Goal: Task Accomplishment & Management: Complete application form

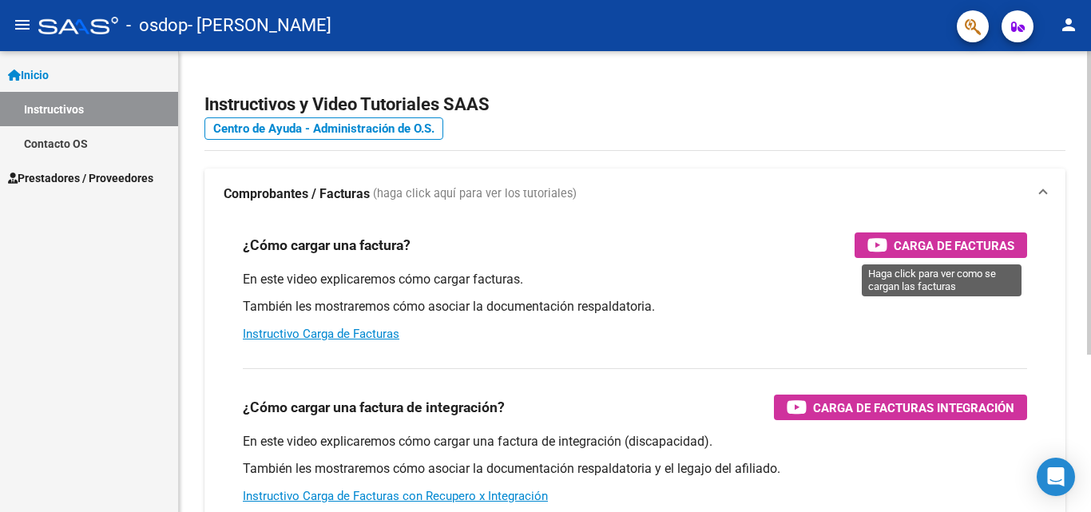
click at [942, 244] on span "Carga de Facturas" at bounding box center [954, 246] width 121 height 20
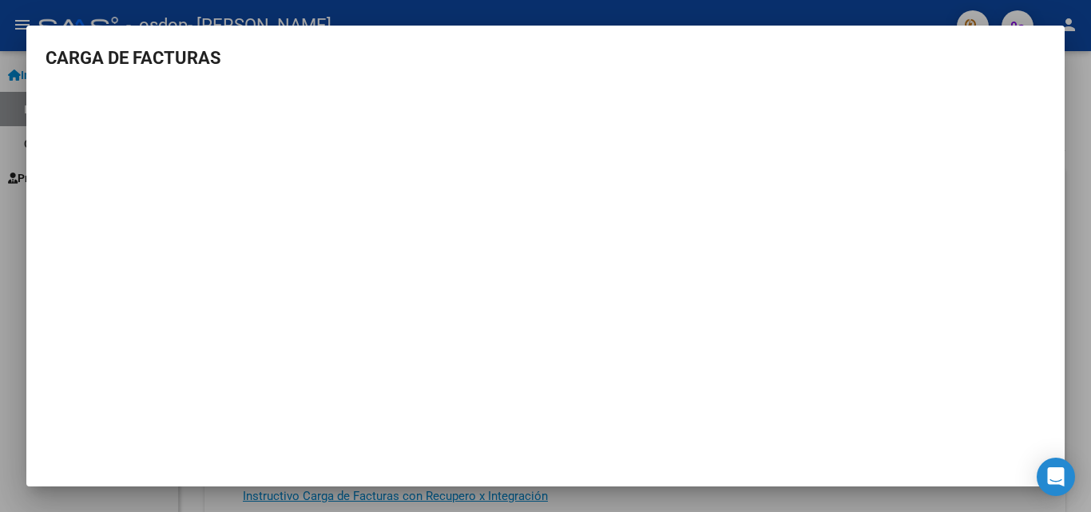
click at [1071, 129] on div at bounding box center [545, 256] width 1091 height 512
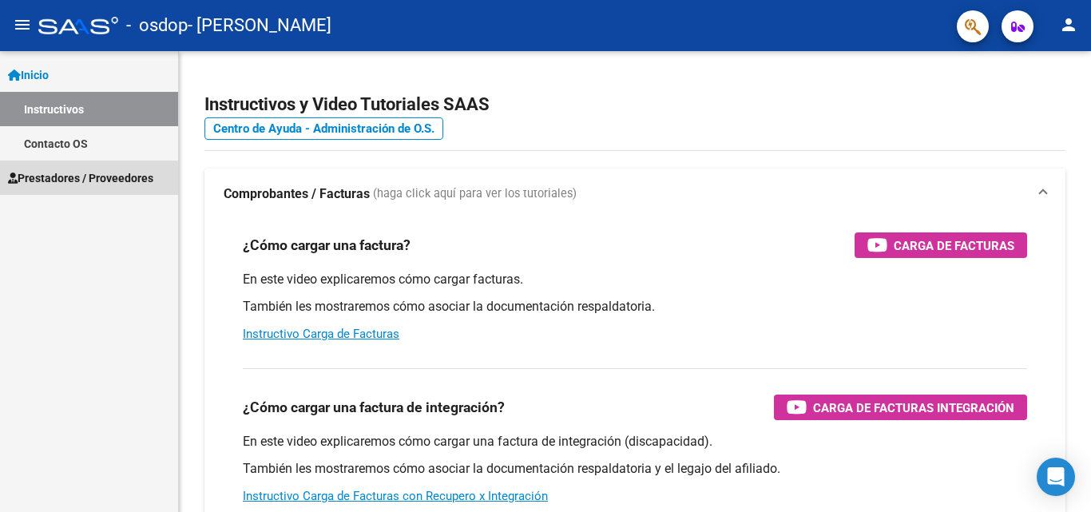
click at [78, 174] on span "Prestadores / Proveedores" at bounding box center [80, 178] width 145 height 18
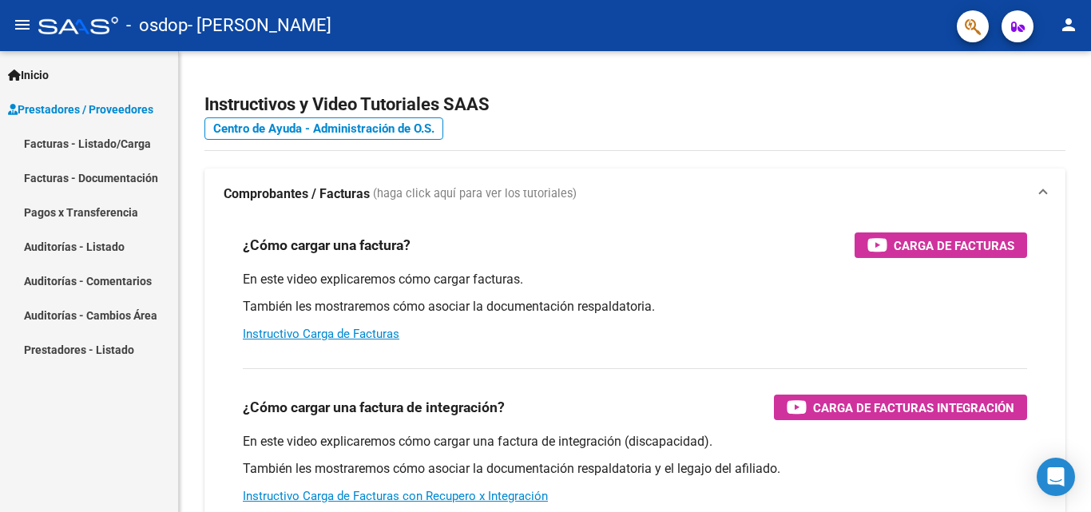
click at [121, 177] on link "Facturas - Documentación" at bounding box center [89, 178] width 178 height 34
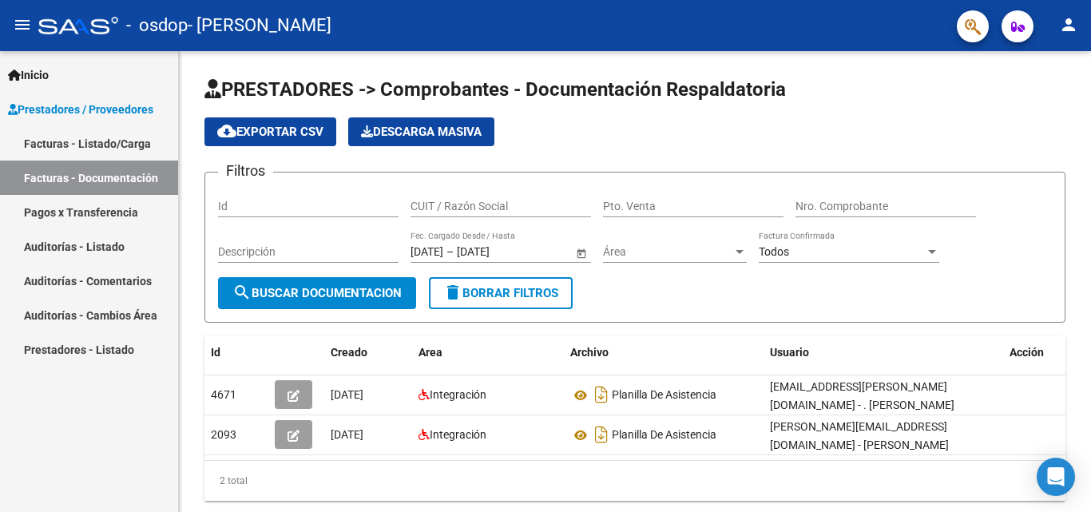
click at [106, 137] on link "Facturas - Listado/Carga" at bounding box center [89, 143] width 178 height 34
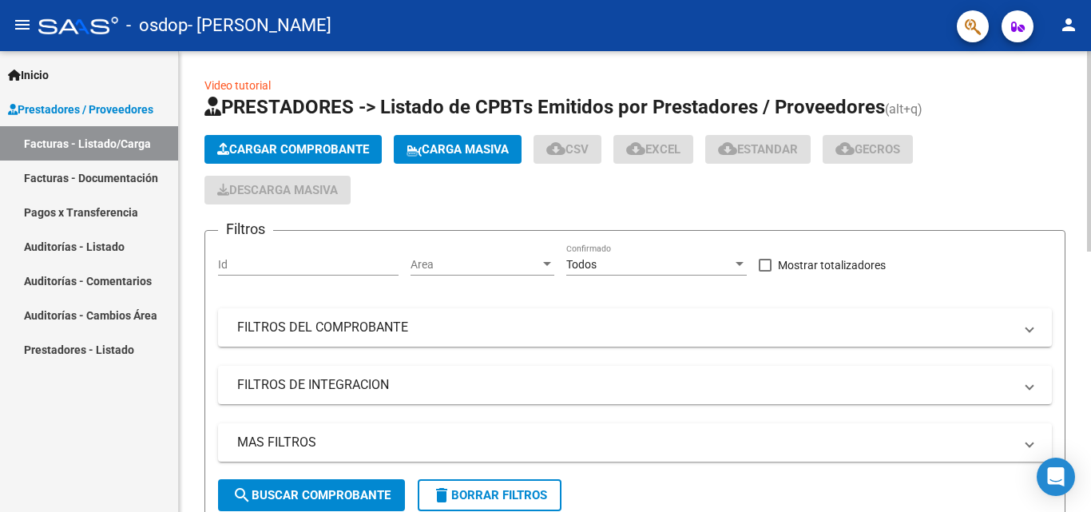
click at [342, 152] on span "Cargar Comprobante" at bounding box center [293, 149] width 152 height 14
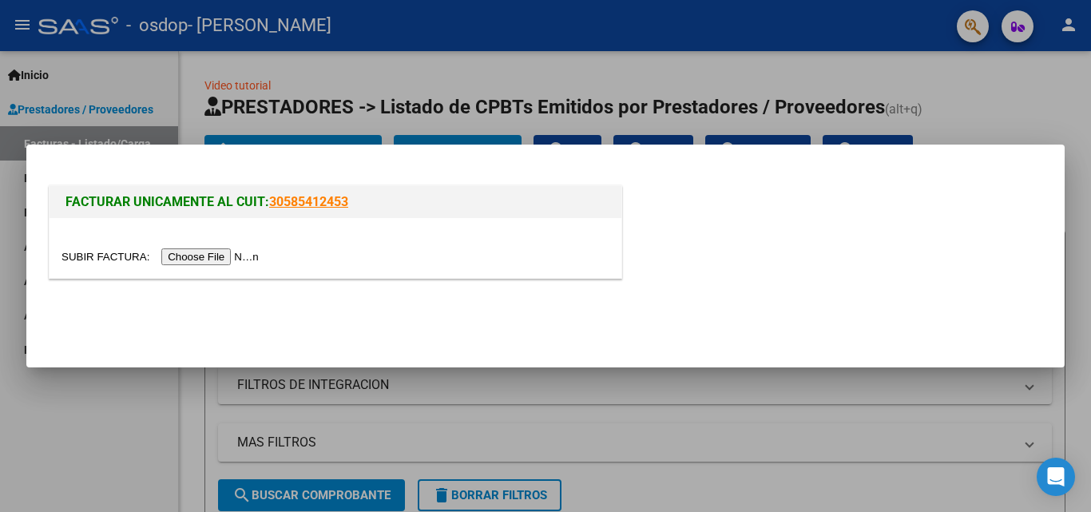
click at [238, 258] on input "file" at bounding box center [163, 256] width 202 height 17
click at [1062, 22] on div at bounding box center [545, 256] width 1091 height 512
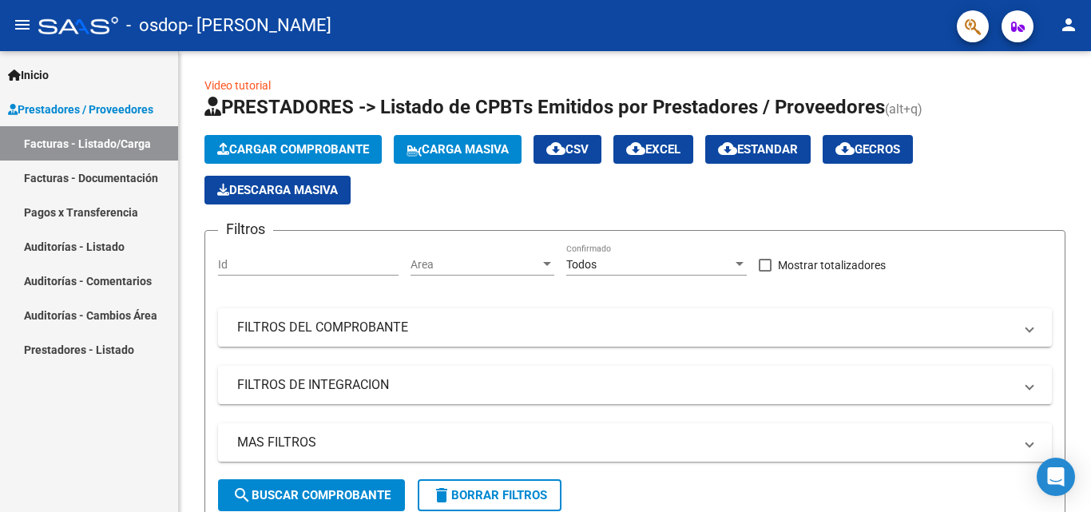
click at [1074, 26] on mat-icon "person" at bounding box center [1068, 24] width 19 height 19
click at [277, 145] on div at bounding box center [545, 256] width 1091 height 512
click at [277, 145] on span "Cargar Comprobante" at bounding box center [293, 149] width 152 height 14
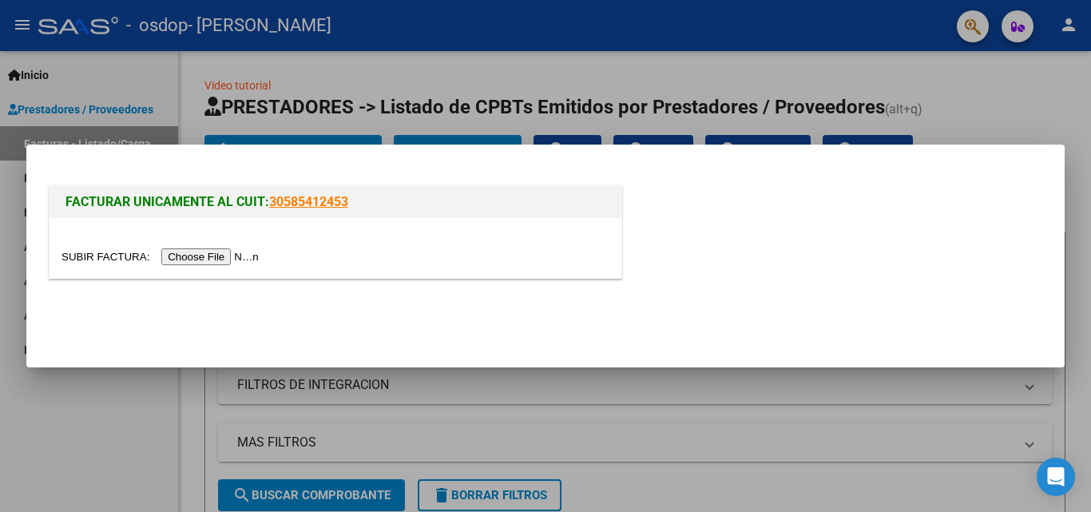
click at [250, 264] on input "file" at bounding box center [163, 256] width 202 height 17
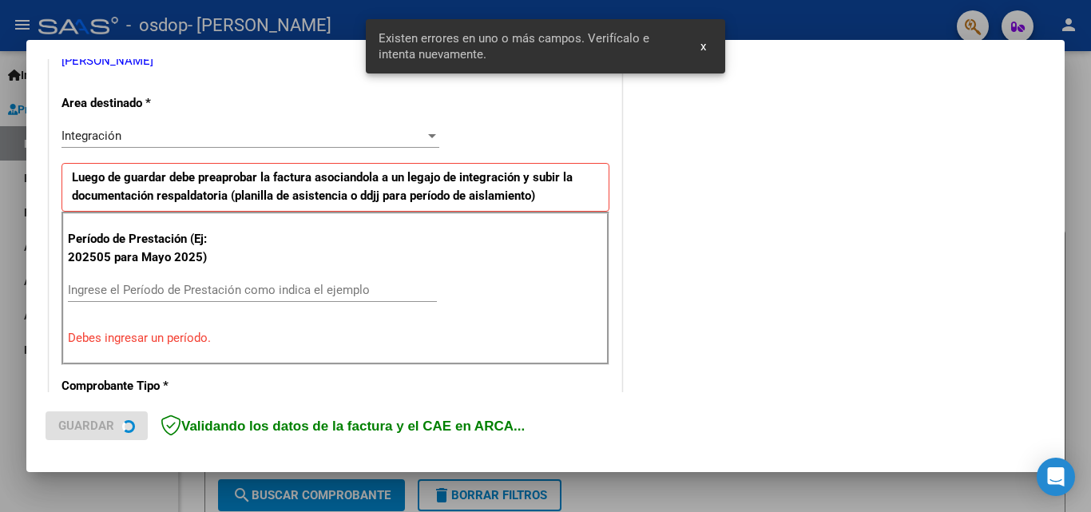
scroll to position [360, 0]
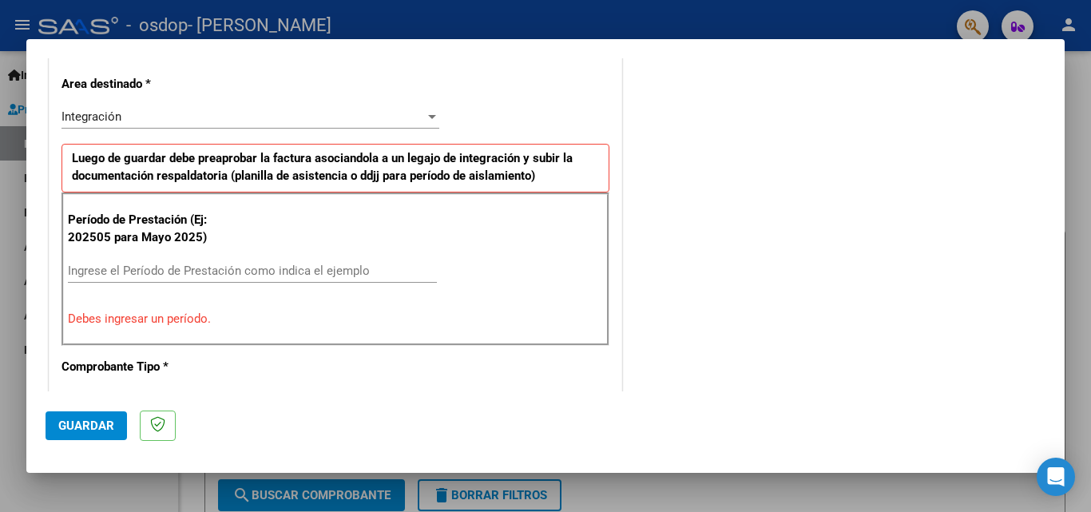
click at [123, 275] on input "Ingrese el Período de Prestación como indica el ejemplo" at bounding box center [252, 271] width 369 height 14
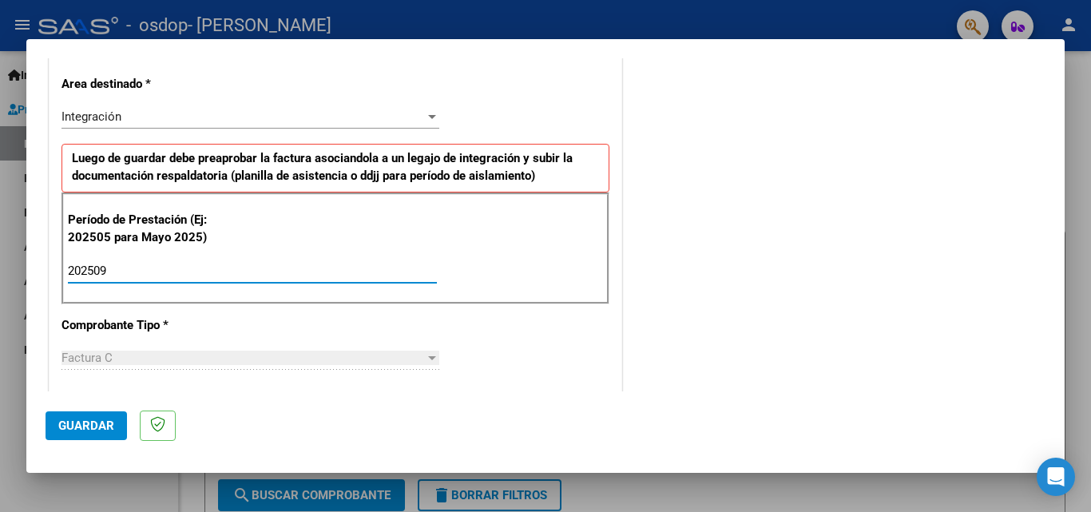
type input "202509"
click at [110, 426] on span "Guardar" at bounding box center [86, 426] width 56 height 14
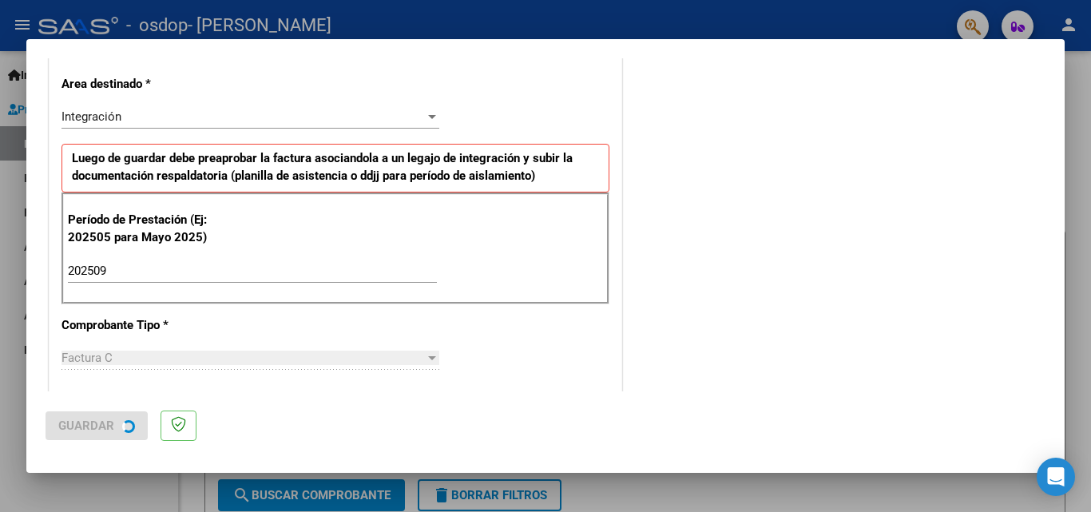
scroll to position [0, 0]
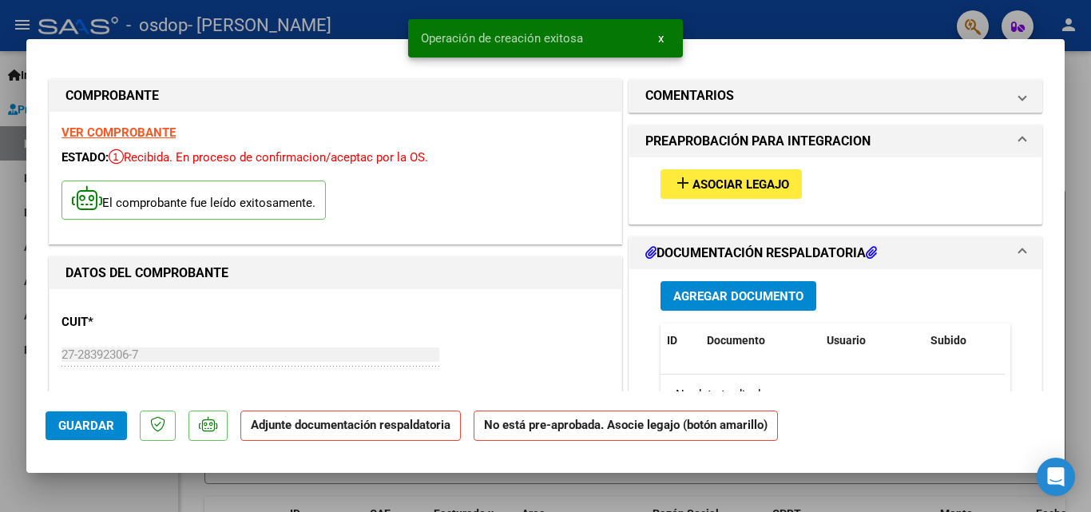
click at [733, 187] on span "Asociar Legajo" at bounding box center [741, 184] width 97 height 14
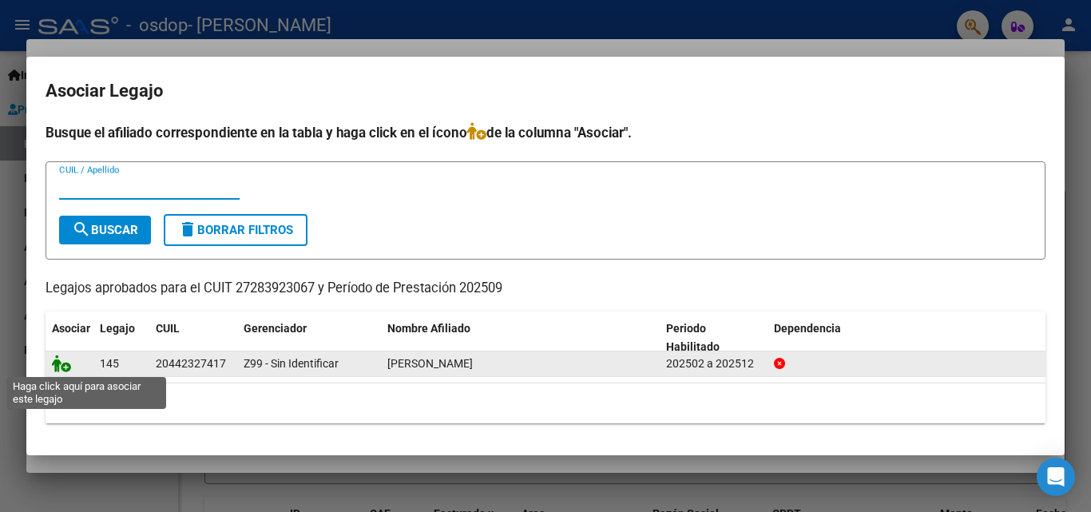
click at [60, 365] on icon at bounding box center [61, 364] width 19 height 18
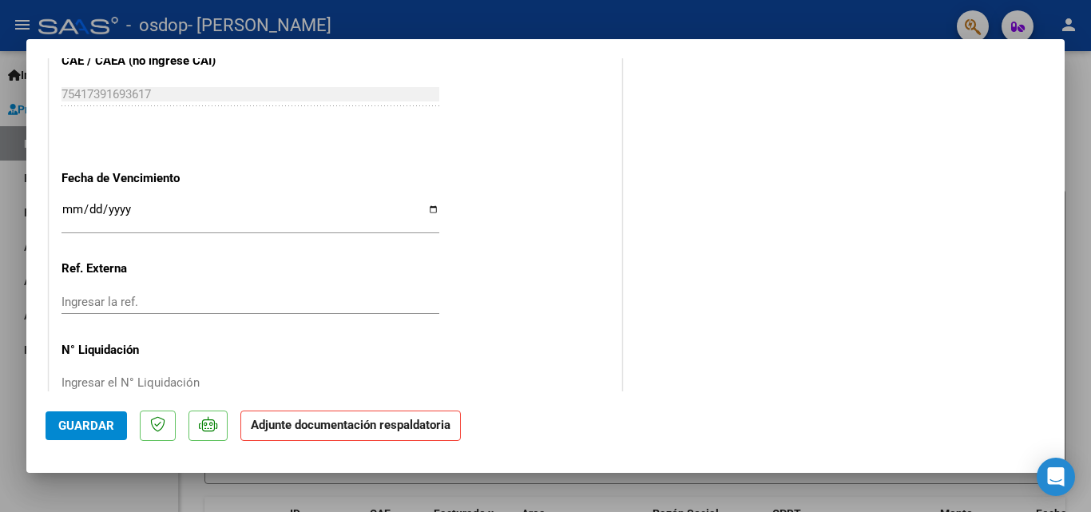
scroll to position [1097, 0]
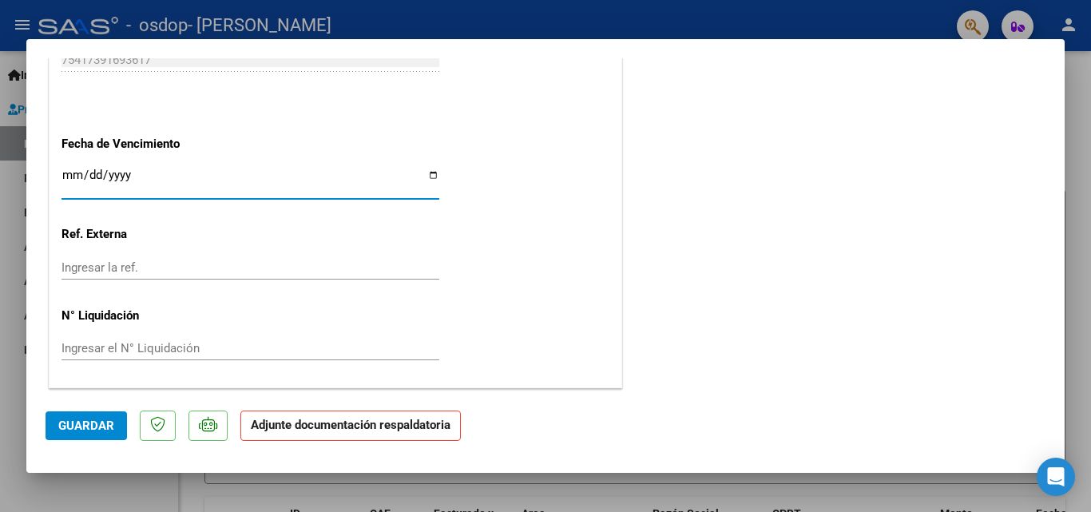
click at [112, 182] on input "Ingresar la fecha" at bounding box center [251, 182] width 378 height 26
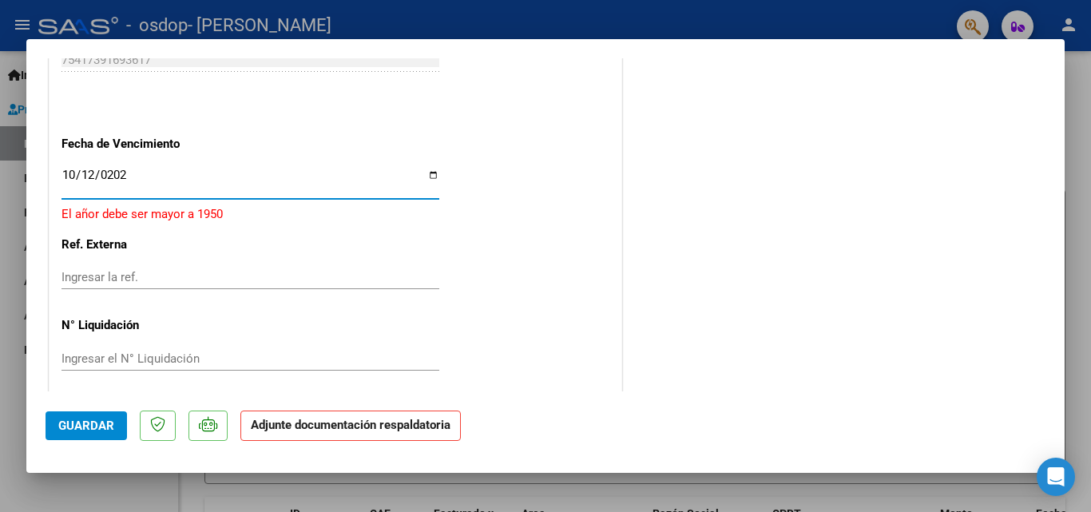
type input "[DATE]"
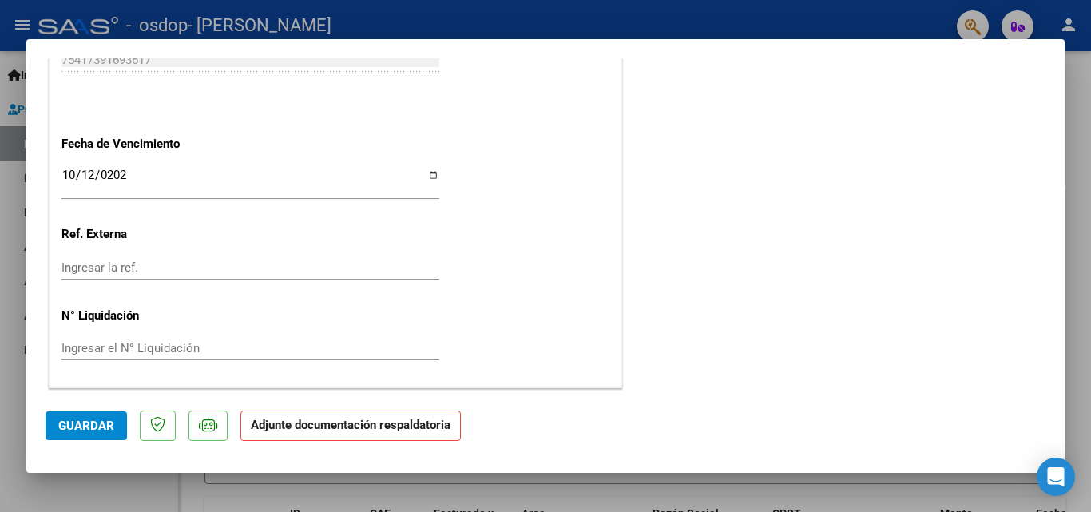
click at [317, 432] on p "Adjunte documentación respaldatoria" at bounding box center [351, 426] width 221 height 31
click at [104, 415] on button "Guardar" at bounding box center [86, 425] width 81 height 29
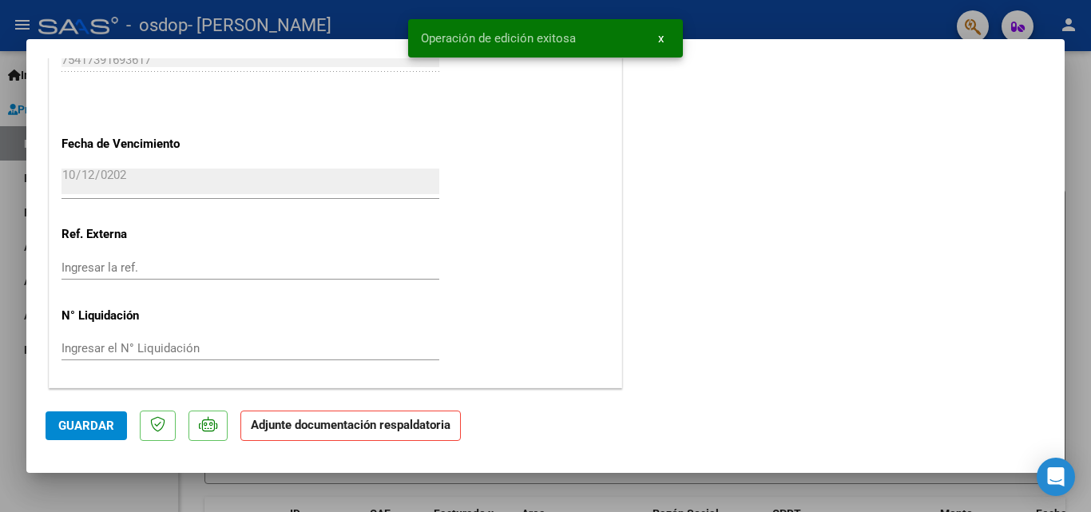
click at [410, 439] on p "Adjunte documentación respaldatoria" at bounding box center [351, 426] width 221 height 31
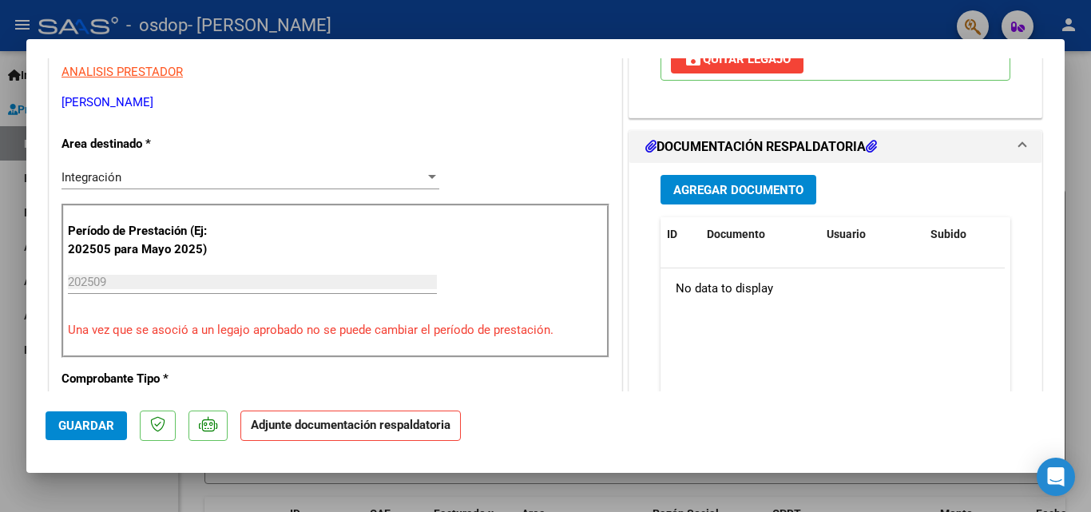
scroll to position [298, 0]
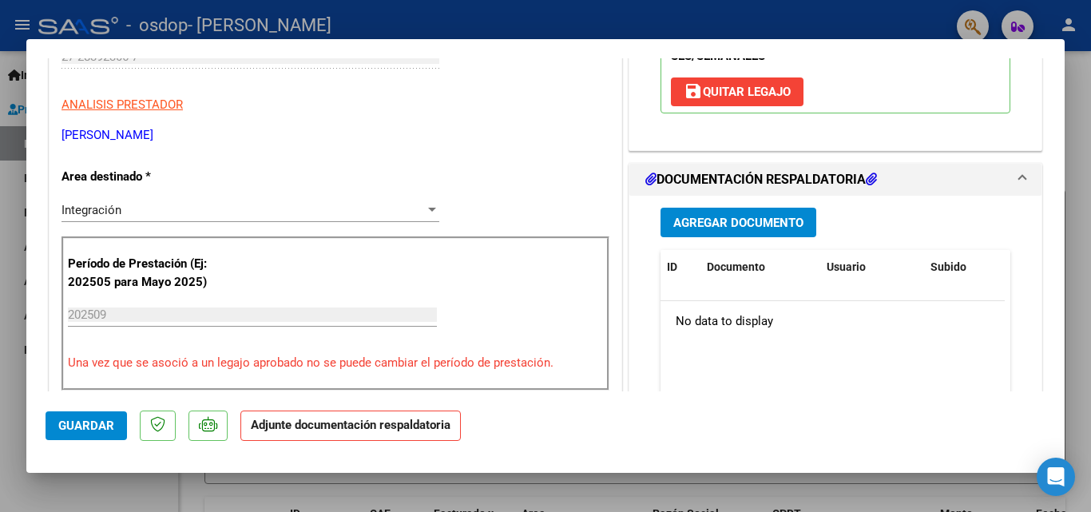
click at [702, 226] on span "Agregar Documento" at bounding box center [739, 223] width 130 height 14
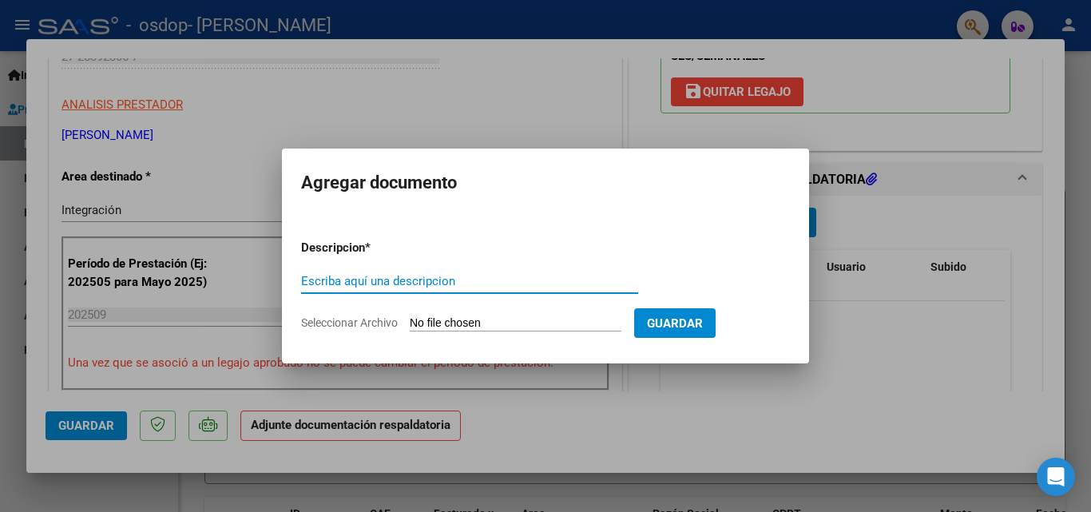
click at [386, 279] on input "Escriba aquí una descripcion" at bounding box center [469, 281] width 337 height 14
type input "PLANILLA DE ASISTENCIA"
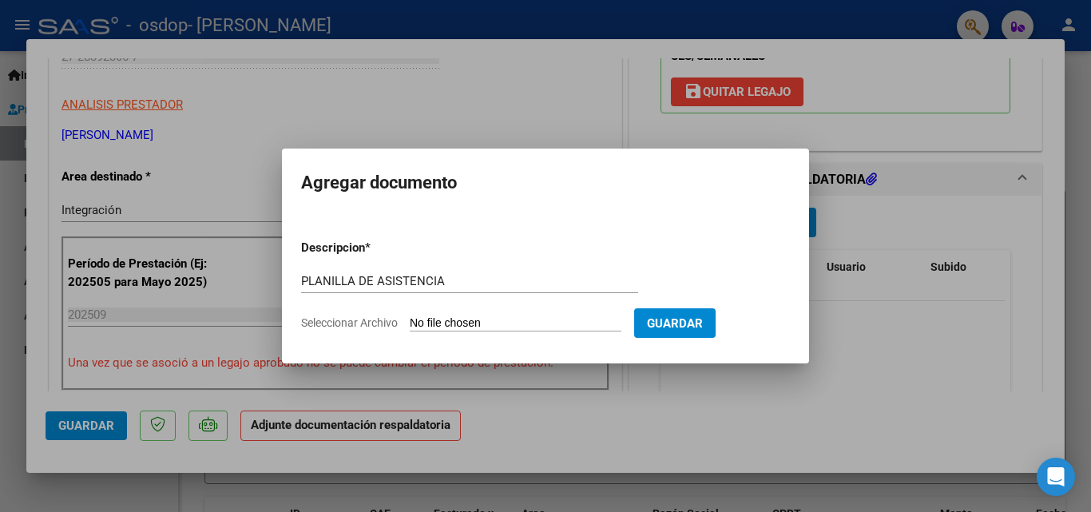
click at [561, 321] on input "Seleccionar Archivo" at bounding box center [516, 323] width 212 height 15
type input "C:\fakepath\asistencia cobrari fono septiembre .pdf"
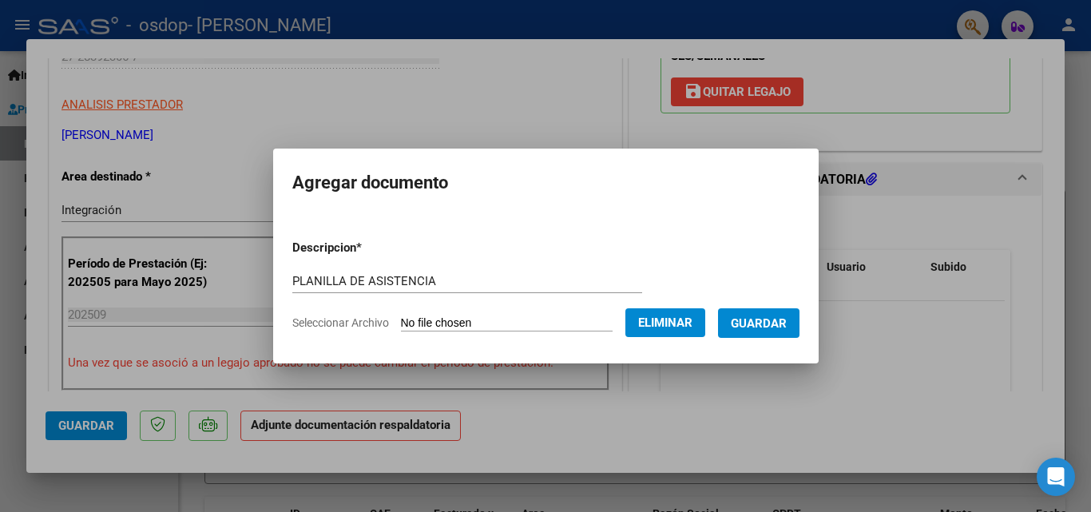
click at [785, 328] on span "Guardar" at bounding box center [759, 323] width 56 height 14
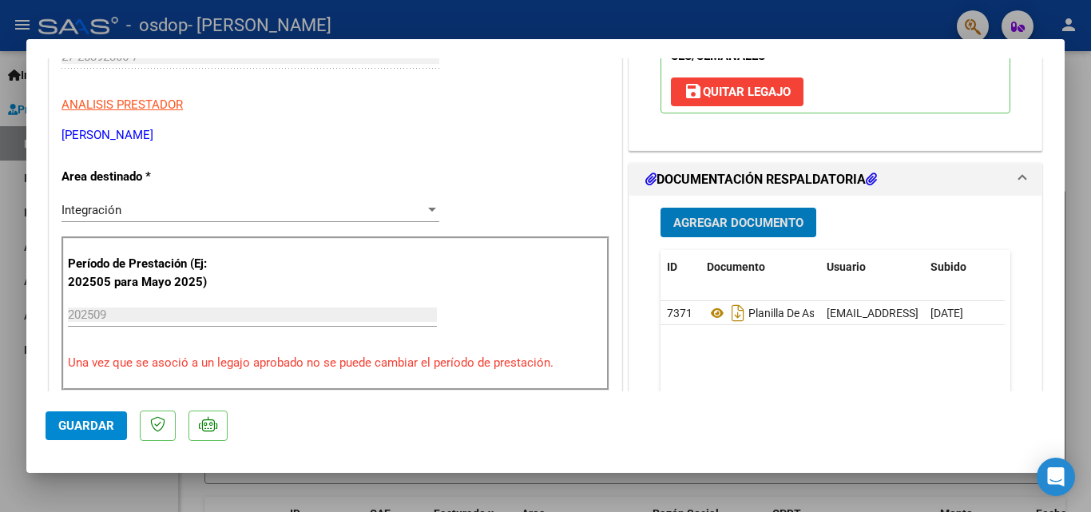
click at [102, 434] on button "Guardar" at bounding box center [86, 425] width 81 height 29
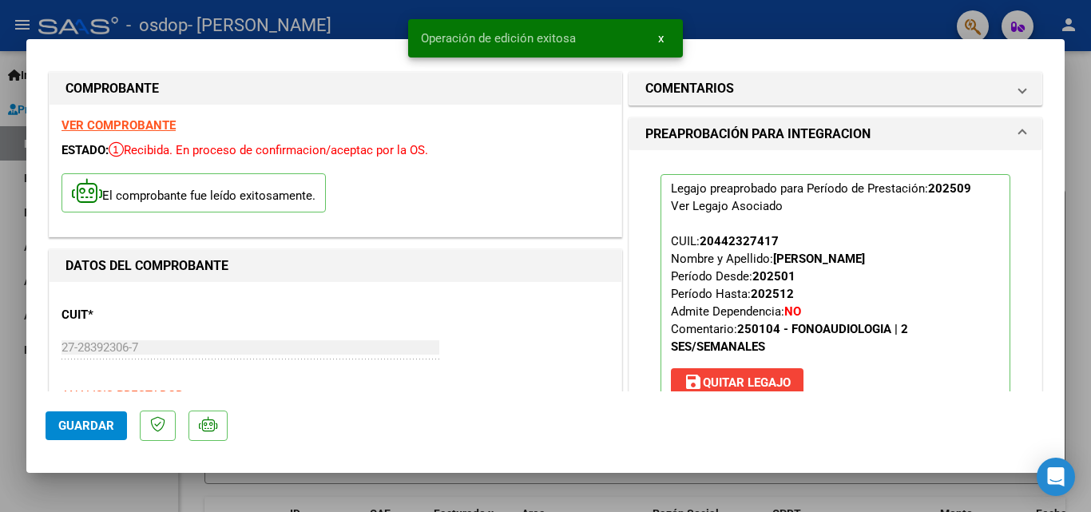
scroll to position [0, 0]
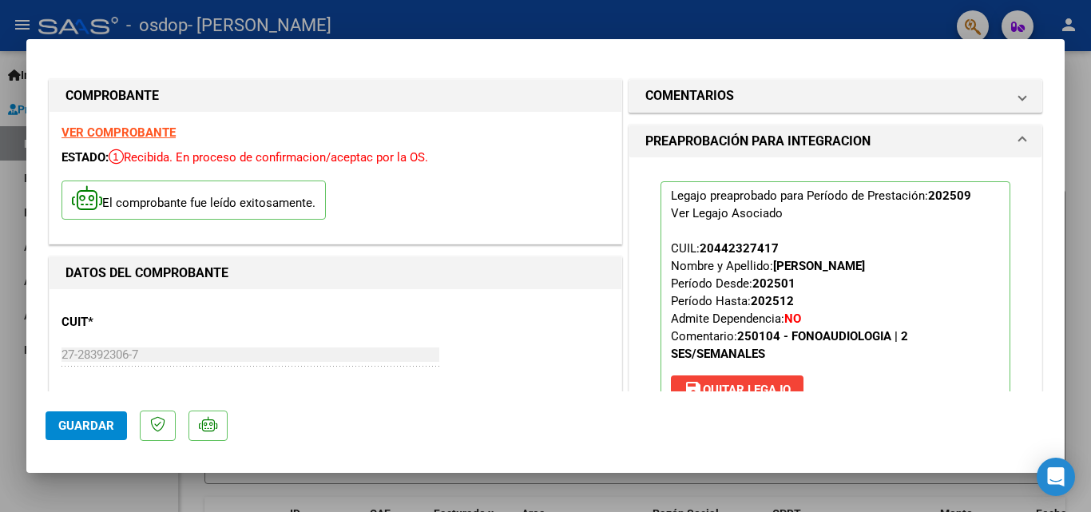
click at [1088, 61] on div at bounding box center [545, 256] width 1091 height 512
type input "$ 0,00"
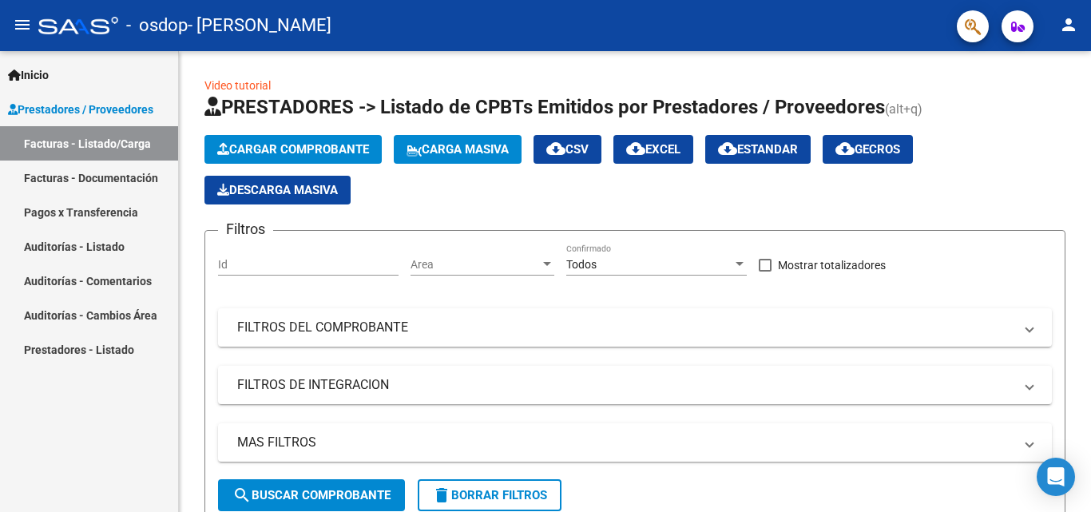
click at [92, 175] on link "Facturas - Documentación" at bounding box center [89, 178] width 178 height 34
